Goal: Information Seeking & Learning: Learn about a topic

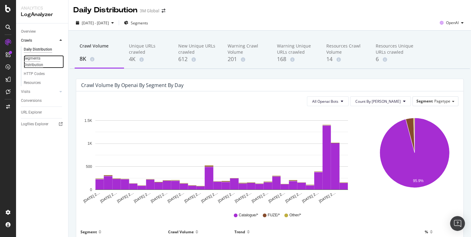
click at [34, 60] on div "Segments Distribution" at bounding box center [41, 61] width 34 height 13
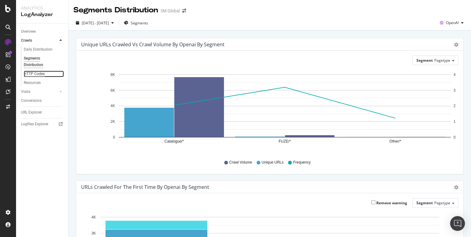
click at [35, 72] on div "HTTP Codes" at bounding box center [34, 74] width 21 height 6
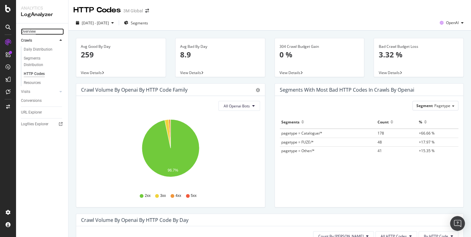
click at [33, 34] on div "Overview" at bounding box center [28, 31] width 15 height 6
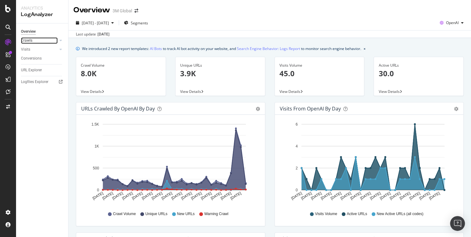
click at [37, 40] on link "Crawls" at bounding box center [39, 40] width 37 height 6
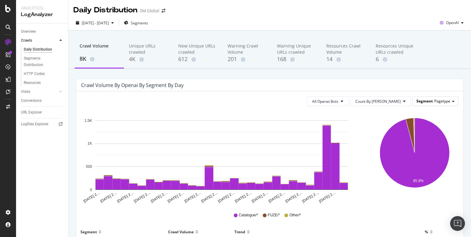
click at [442, 100] on span "Pagetype" at bounding box center [442, 100] width 16 height 5
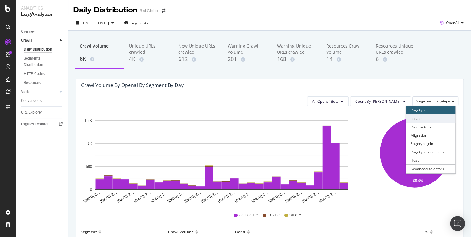
click at [435, 118] on div "Locale" at bounding box center [430, 118] width 49 height 8
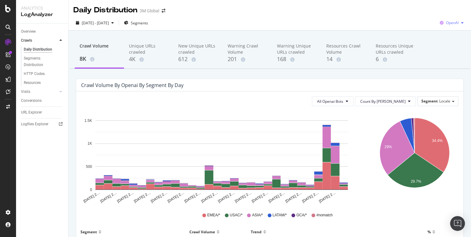
click at [452, 22] on span "OpenAI" at bounding box center [452, 22] width 13 height 5
click at [446, 102] on span "Locale" at bounding box center [444, 100] width 11 height 5
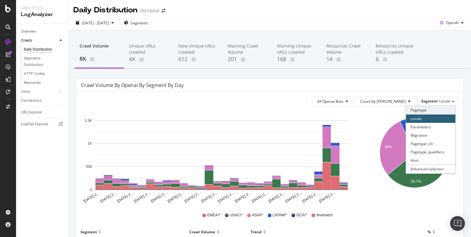
click at [423, 110] on div "Pagetype" at bounding box center [430, 110] width 49 height 8
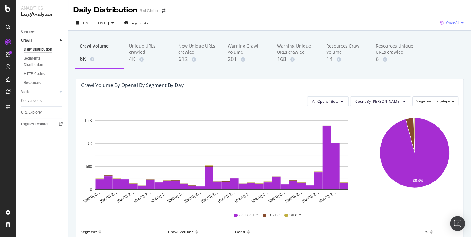
click at [449, 24] on span "OpenAI" at bounding box center [452, 22] width 13 height 5
click at [466, 207] on div "Crawl Volume by openai by Segment by Day All Openai Bots Count By Day Segment P…" at bounding box center [269, 187] width 397 height 216
click at [458, 23] on span "OpenAI" at bounding box center [452, 22] width 13 height 5
